Goal: Navigation & Orientation: Understand site structure

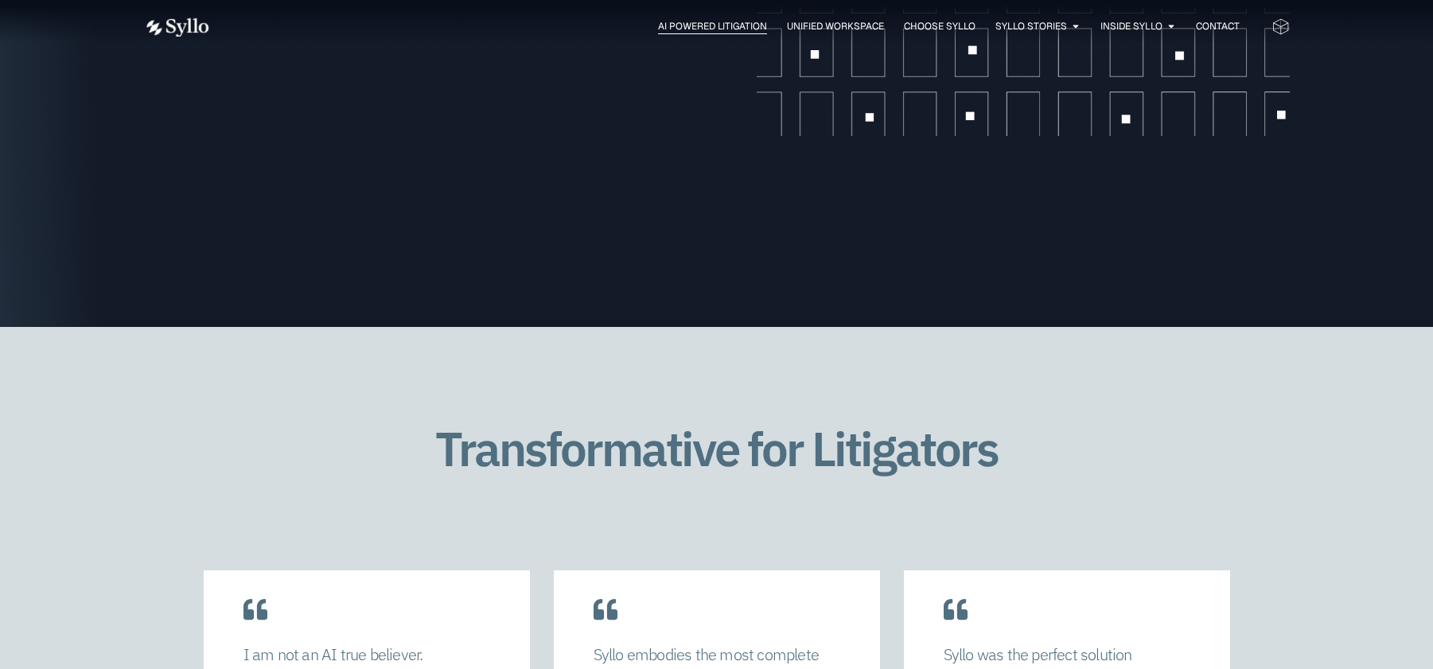
click at [712, 26] on span "AI Powered Litigation" at bounding box center [712, 26] width 109 height 14
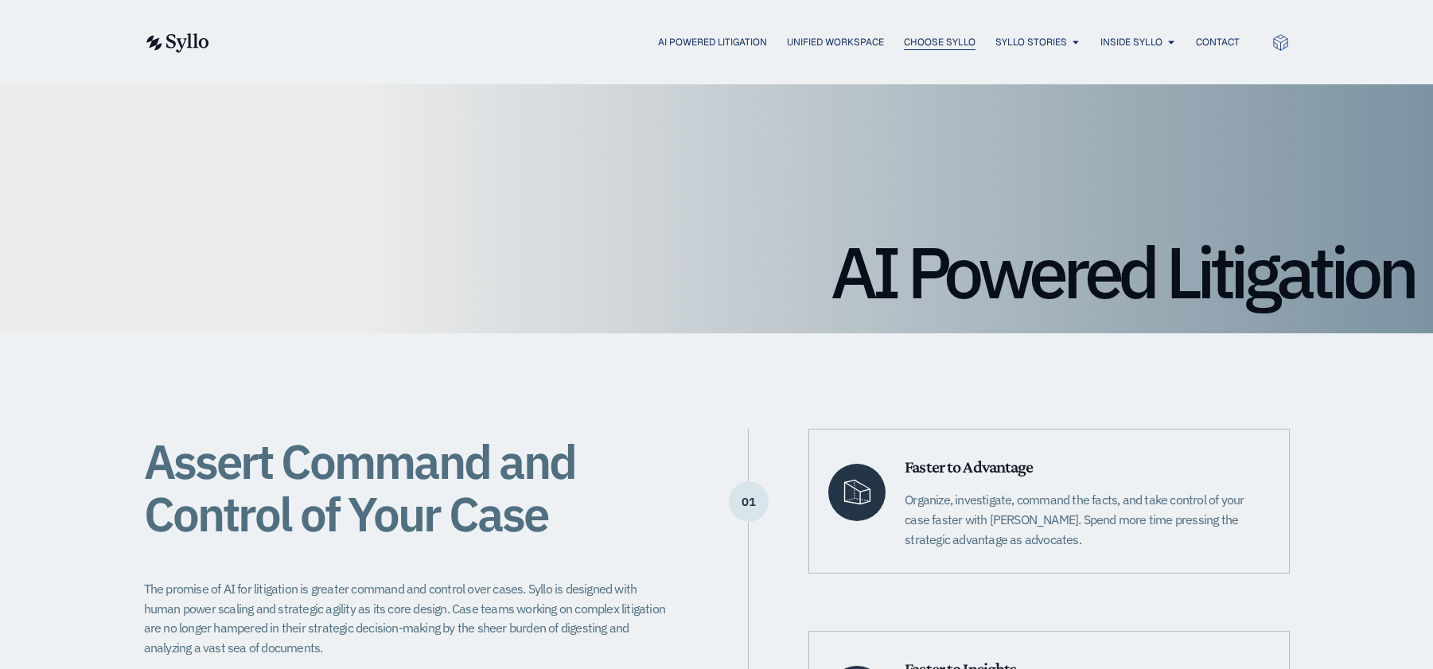
click at [913, 38] on span "Choose Syllo" at bounding box center [940, 42] width 72 height 14
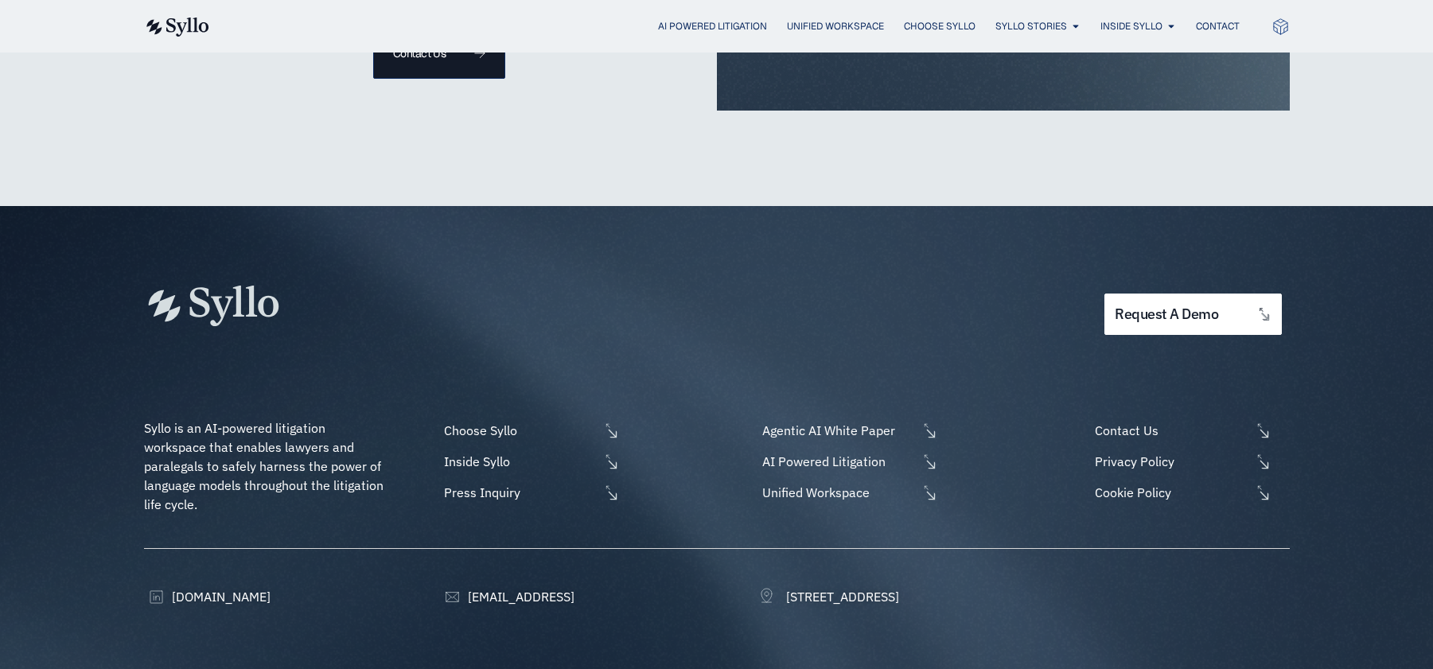
scroll to position [3838, 0]
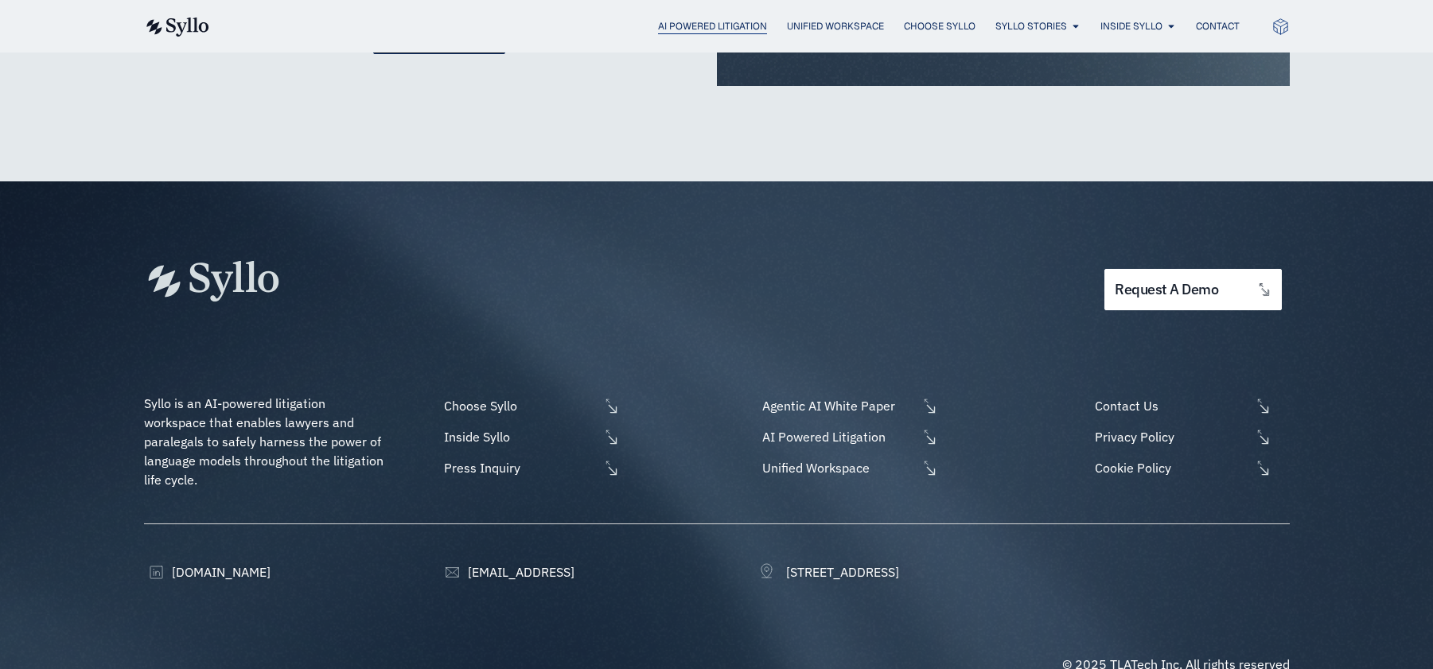
click at [711, 27] on span "AI Powered Litigation" at bounding box center [712, 26] width 109 height 14
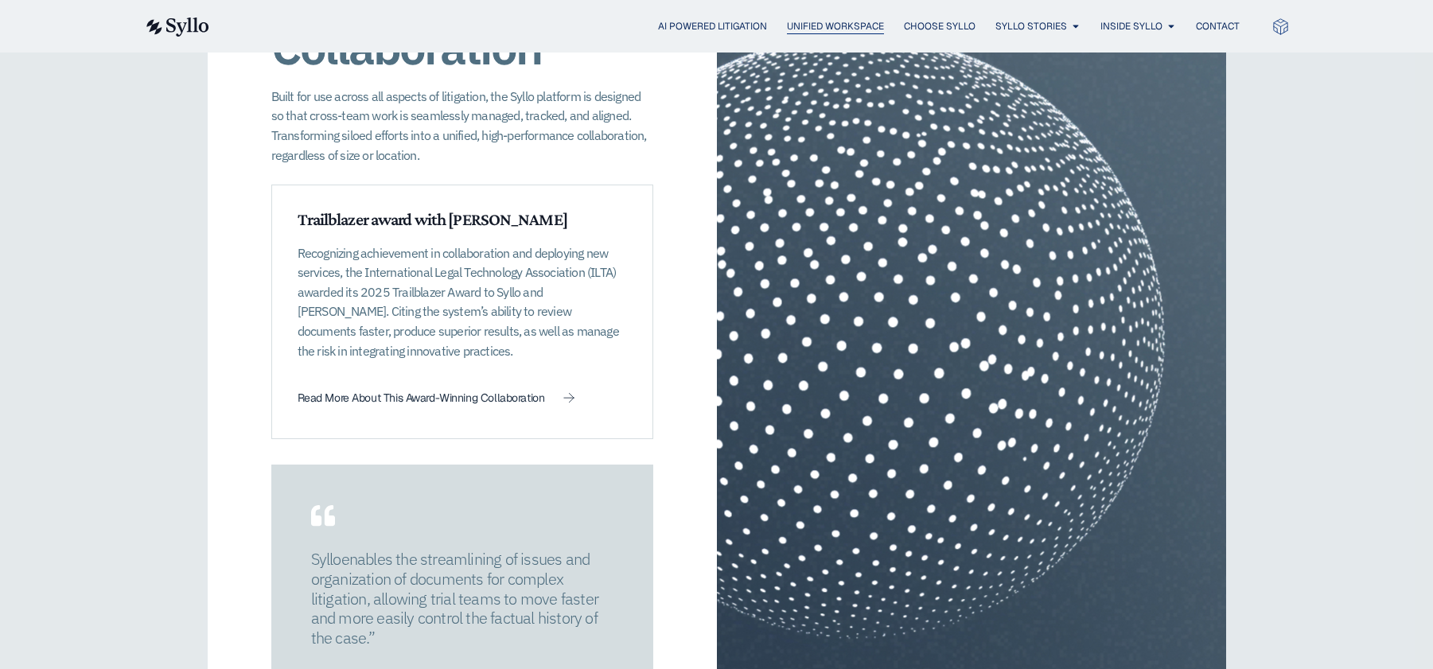
scroll to position [2277, 0]
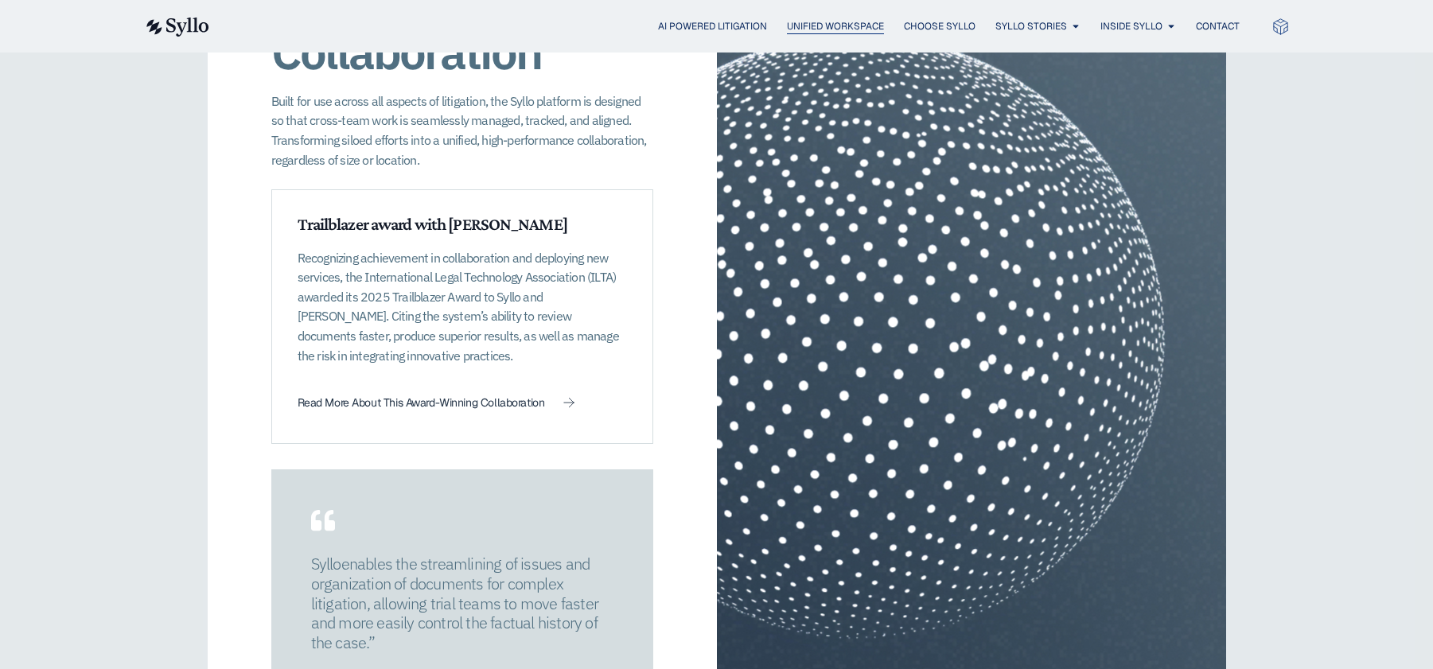
click at [813, 27] on span "Unified Workspace" at bounding box center [835, 26] width 97 height 14
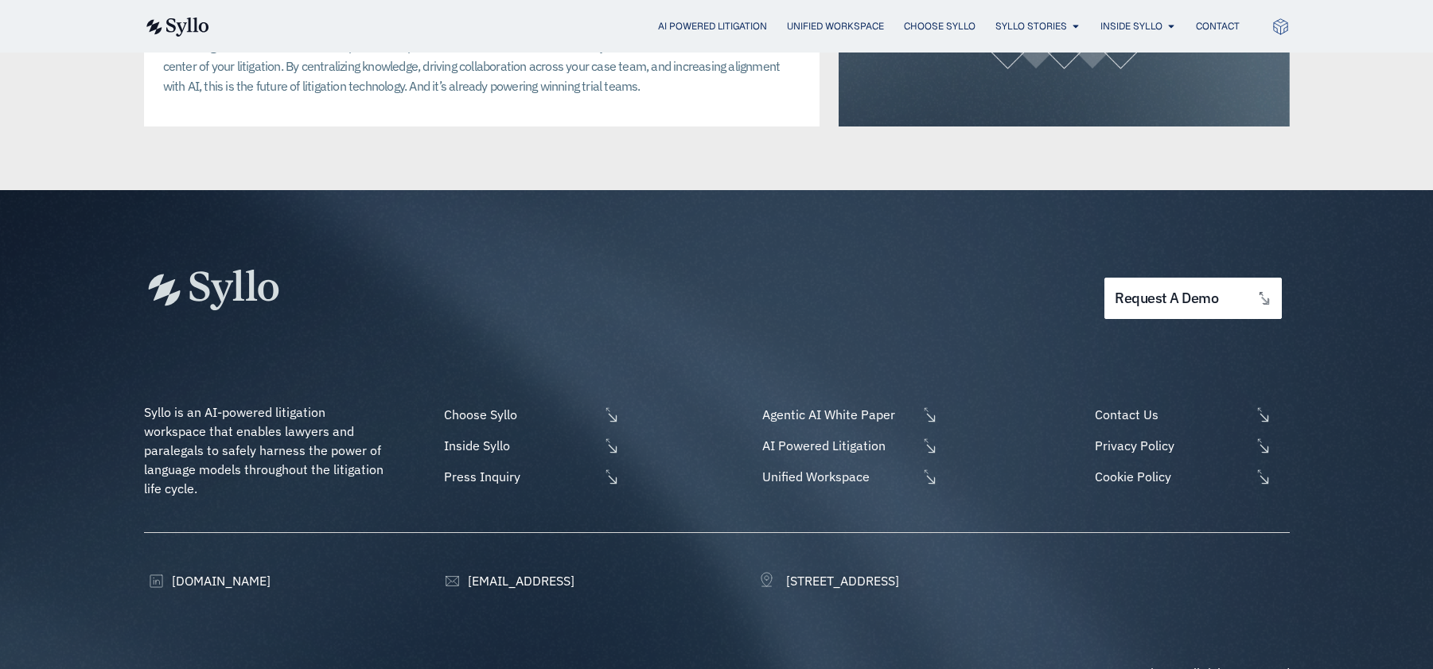
scroll to position [4141, 0]
